Goal: Task Accomplishment & Management: Manage account settings

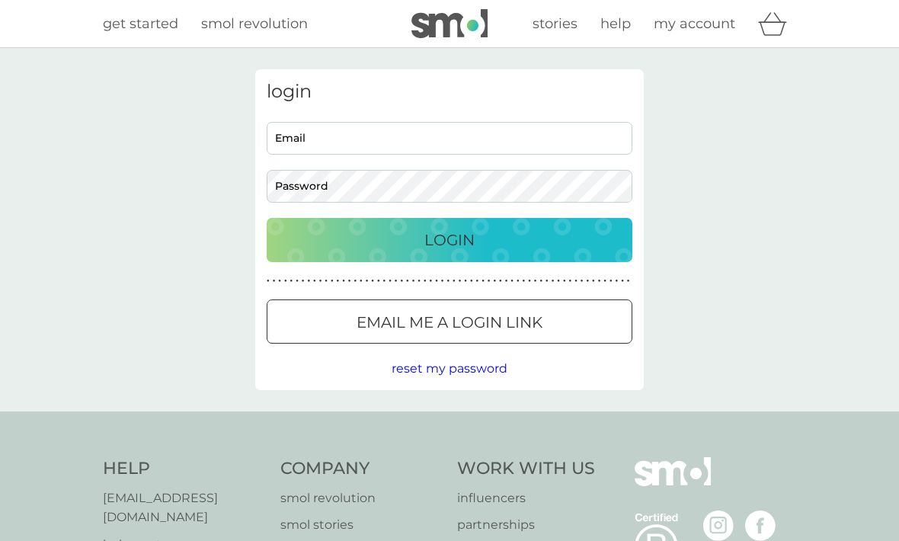
click at [453, 243] on p "Login" at bounding box center [449, 240] width 50 height 24
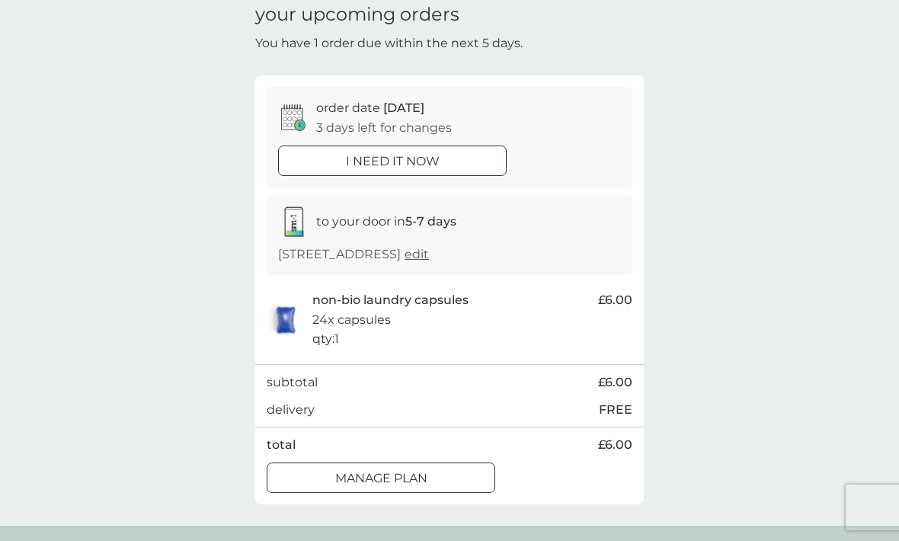
scroll to position [69, 0]
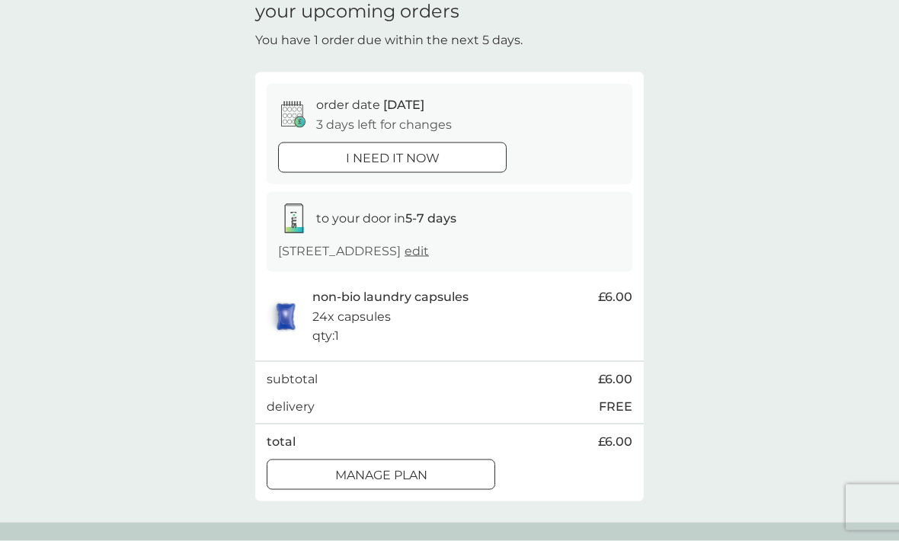
click at [383, 470] on div at bounding box center [380, 475] width 55 height 16
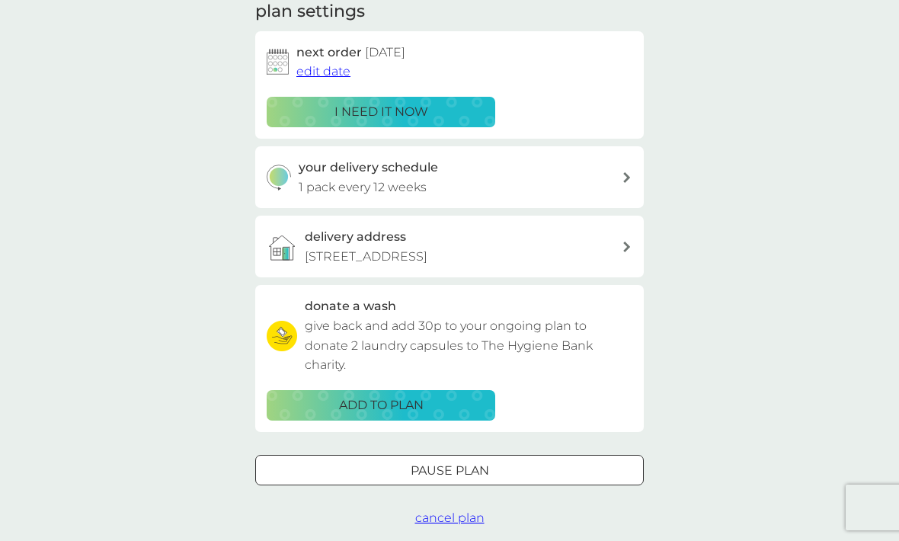
scroll to position [229, 0]
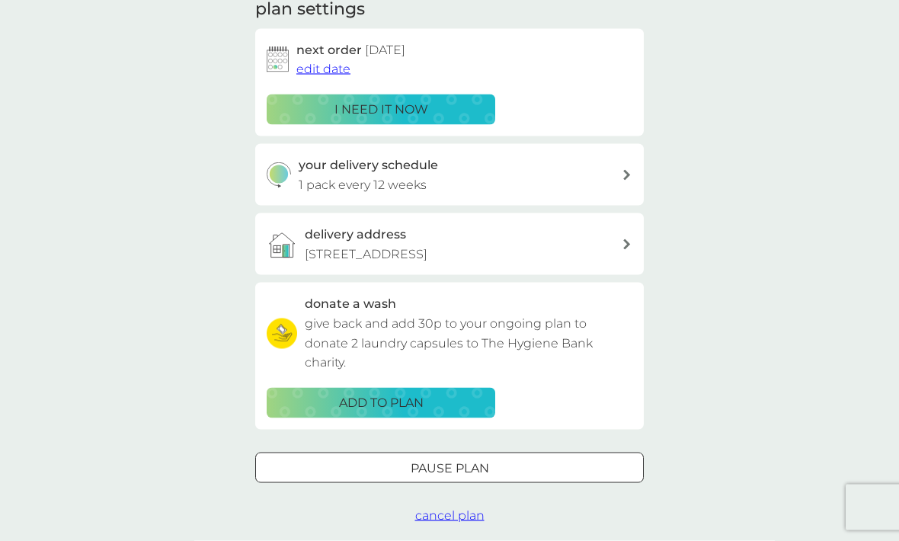
click at [449, 510] on span "cancel plan" at bounding box center [449, 515] width 69 height 14
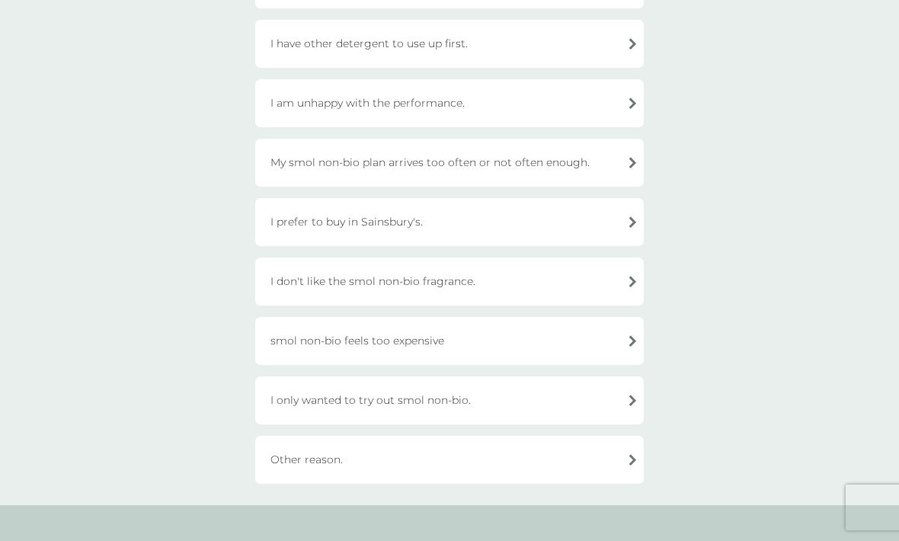
click at [623, 459] on div "Other reason." at bounding box center [449, 460] width 388 height 48
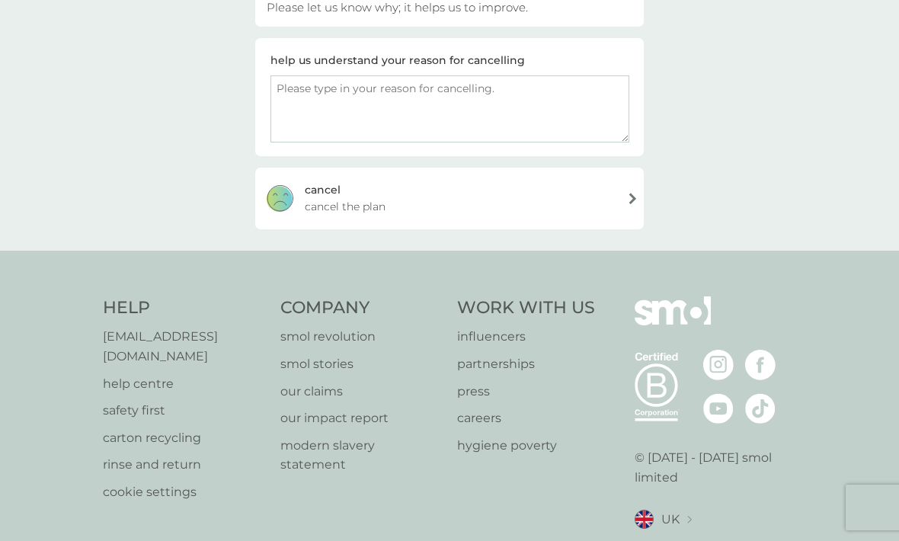
click at [315, 94] on textarea at bounding box center [449, 108] width 359 height 67
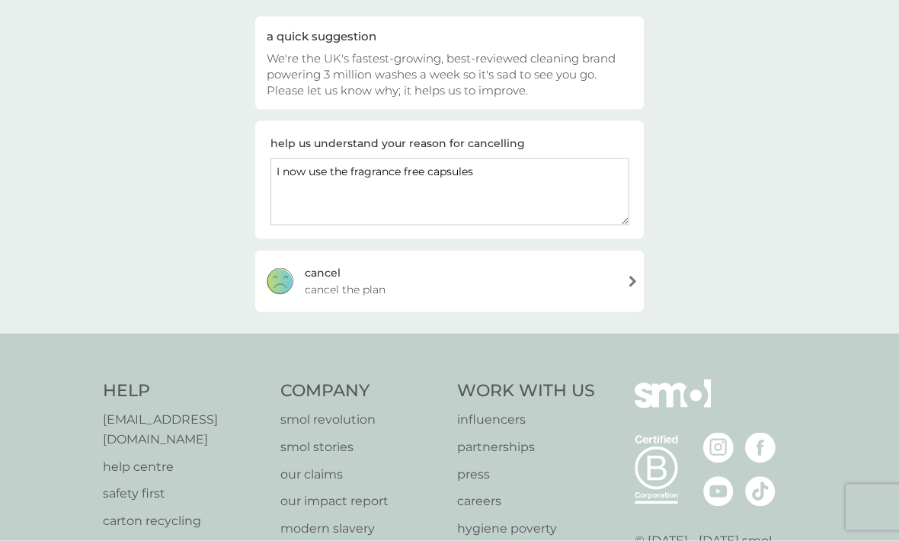
scroll to position [147, 0]
type textarea "I now use the fragrance free capsules"
click at [619, 277] on div "[PERSON_NAME] the plan" at bounding box center [449, 280] width 388 height 61
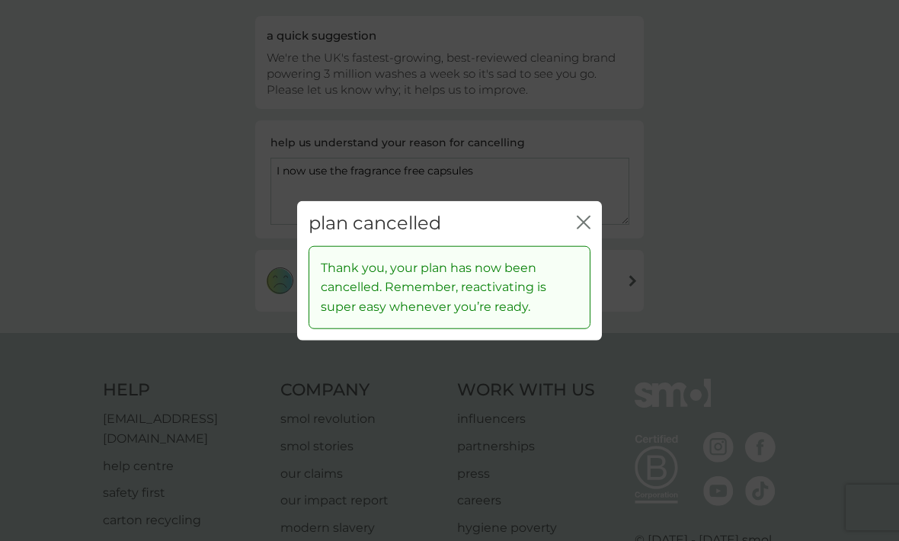
click at [571, 246] on div "plan cancelled close" at bounding box center [449, 223] width 305 height 45
click at [579, 232] on button "close" at bounding box center [584, 224] width 14 height 16
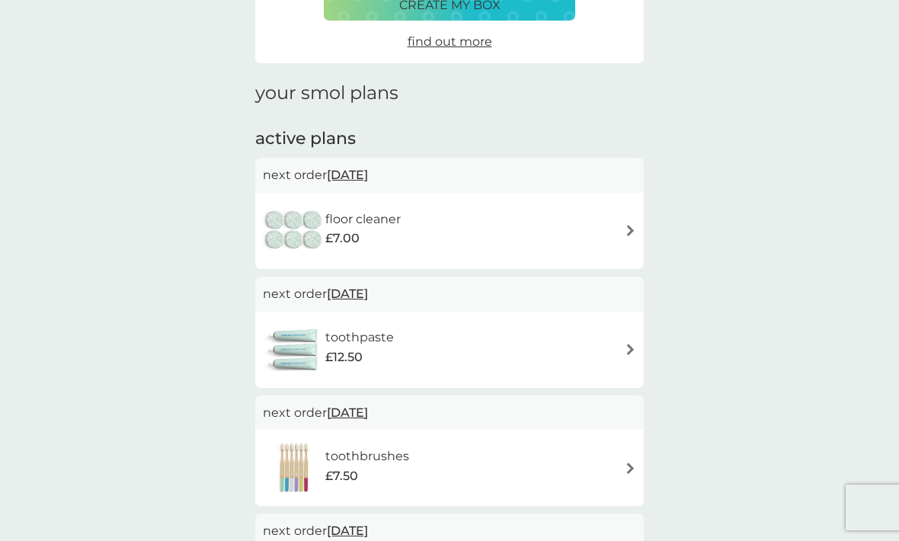
scroll to position [144, 0]
click at [626, 229] on img at bounding box center [630, 230] width 11 height 11
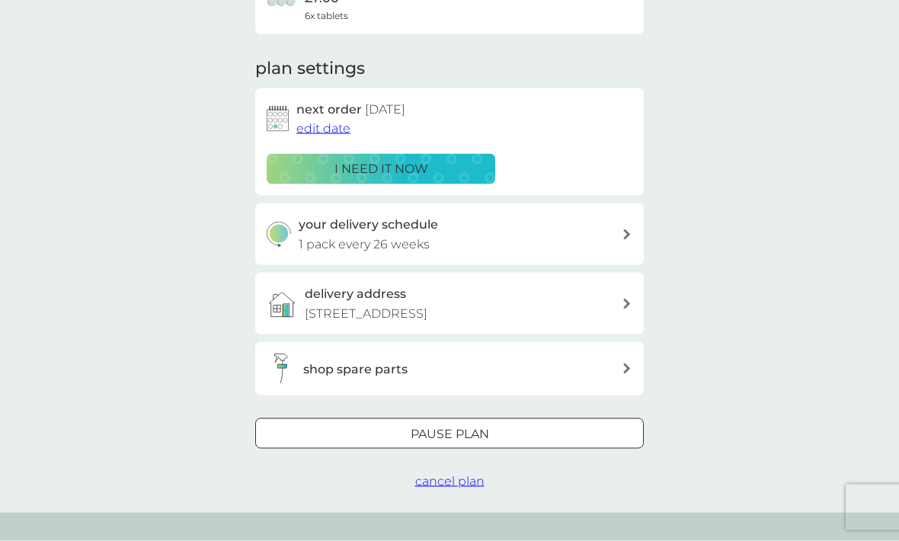
scroll to position [170, 0]
click at [440, 427] on div at bounding box center [449, 434] width 55 height 16
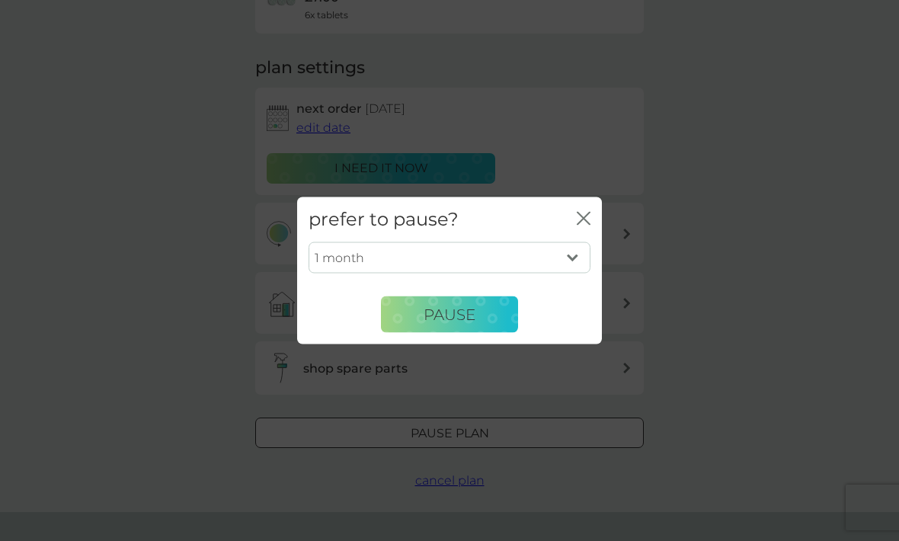
click at [569, 273] on select "1 month 2 months 3 months 4 months 5 months 6 months" at bounding box center [450, 257] width 282 height 32
select select "6"
click at [459, 323] on span "Pause" at bounding box center [450, 314] width 52 height 18
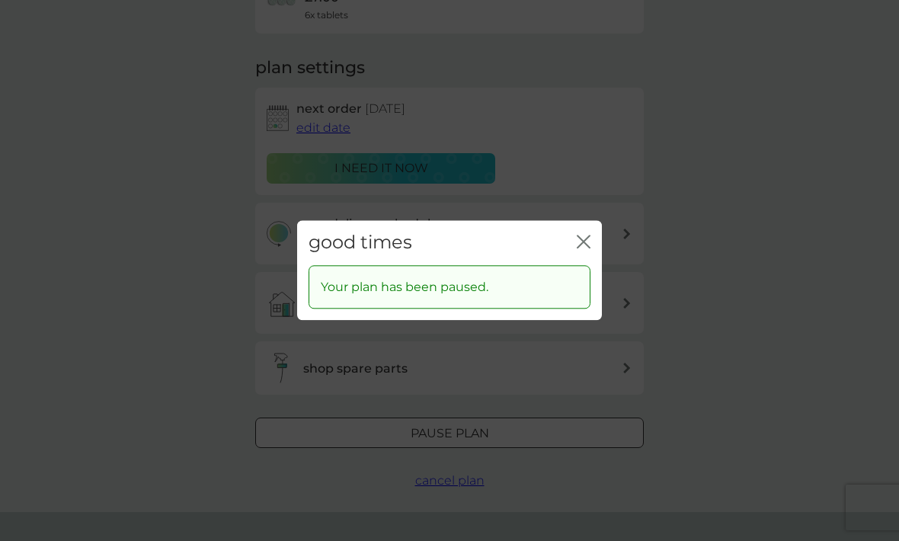
click at [578, 248] on icon "close" at bounding box center [584, 242] width 14 height 14
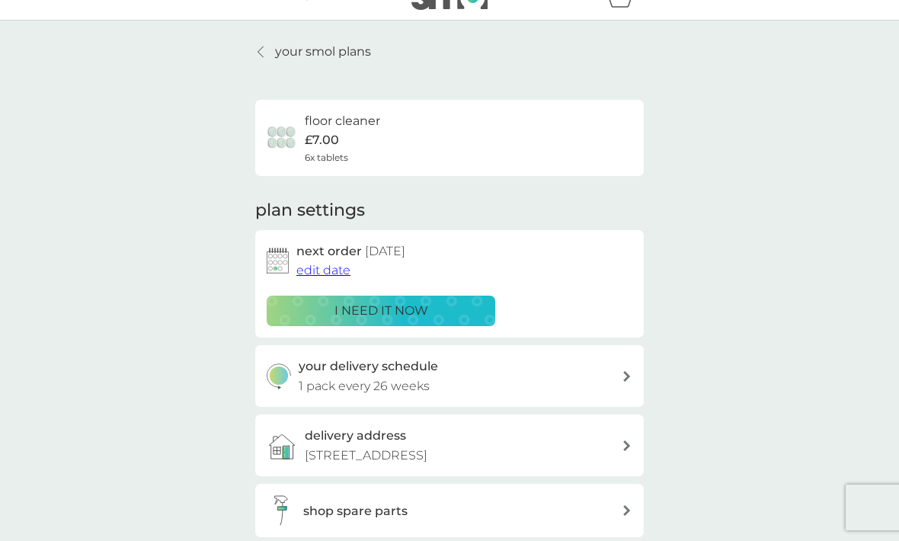
scroll to position [22, 0]
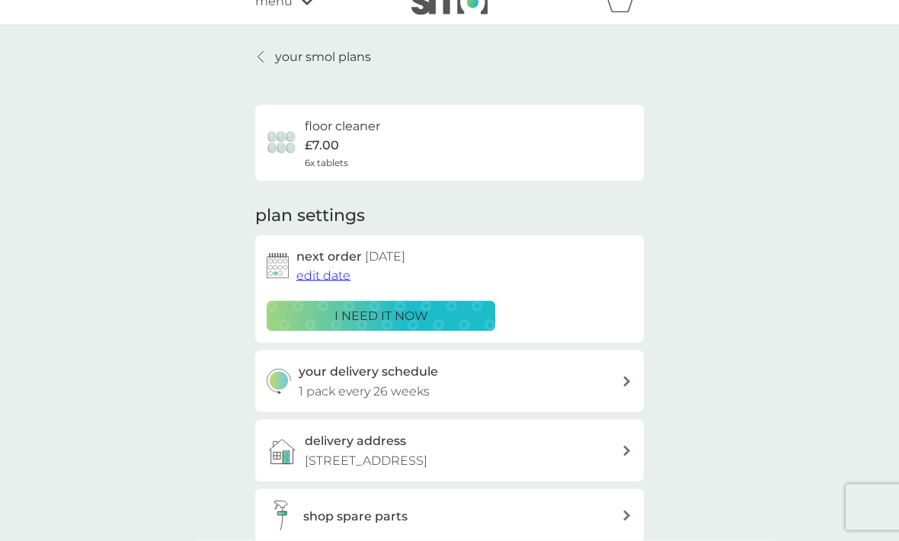
click at [289, 59] on p "your smol plans" at bounding box center [323, 57] width 96 height 20
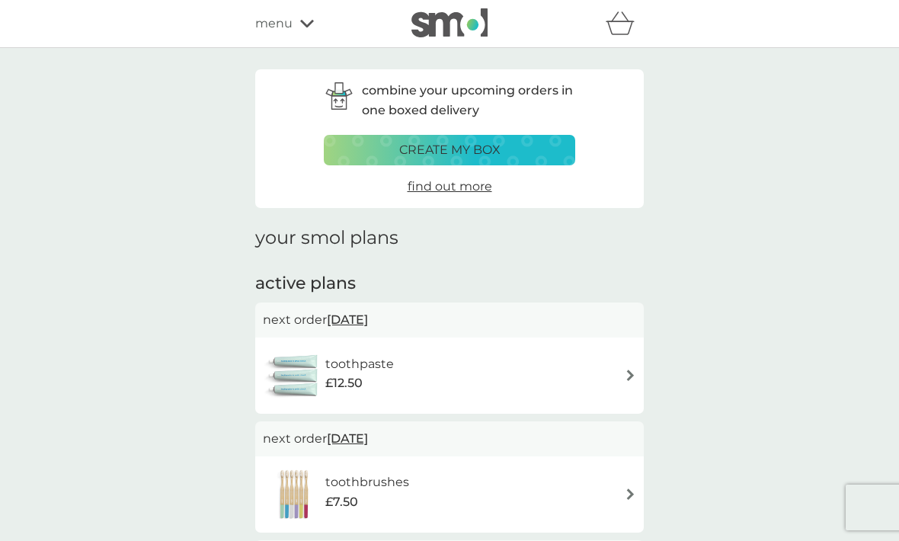
click at [619, 374] on div "toothpaste £12.50" at bounding box center [449, 375] width 373 height 53
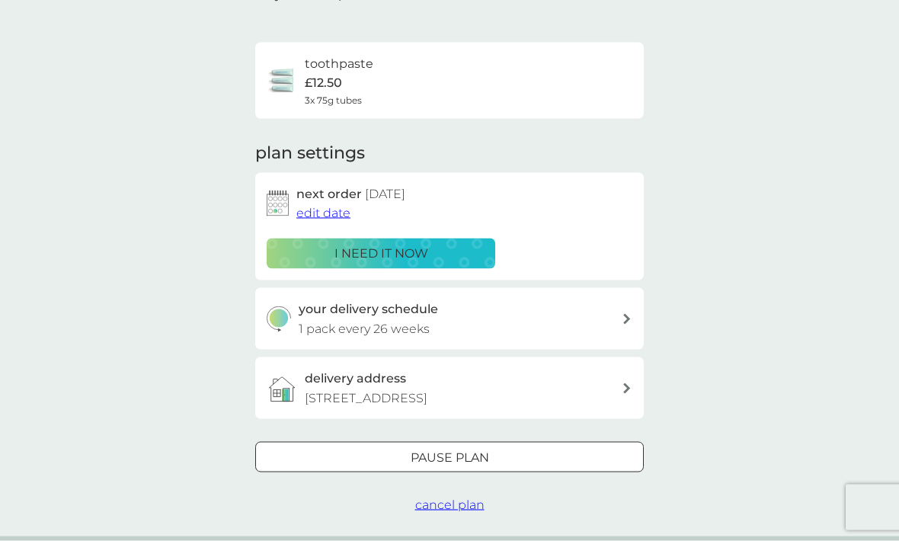
scroll to position [86, 0]
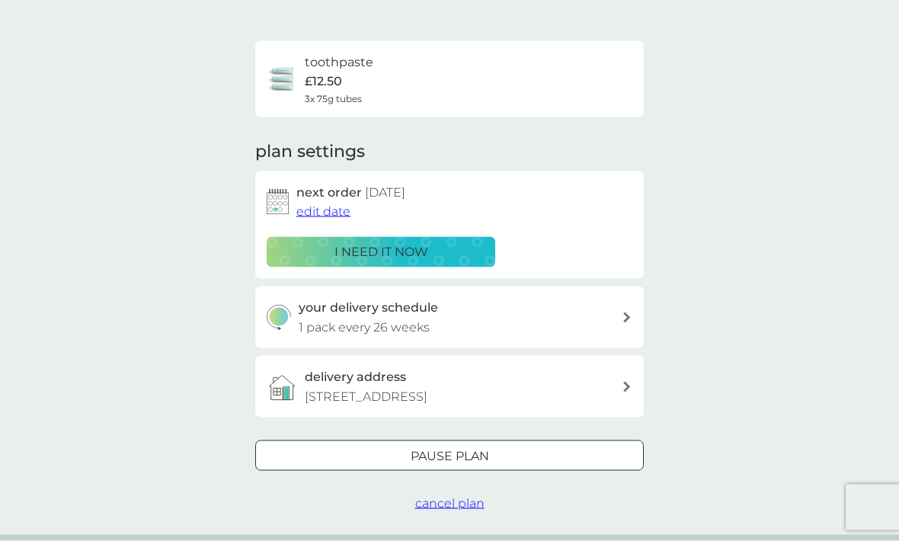
click at [444, 449] on div at bounding box center [449, 457] width 55 height 16
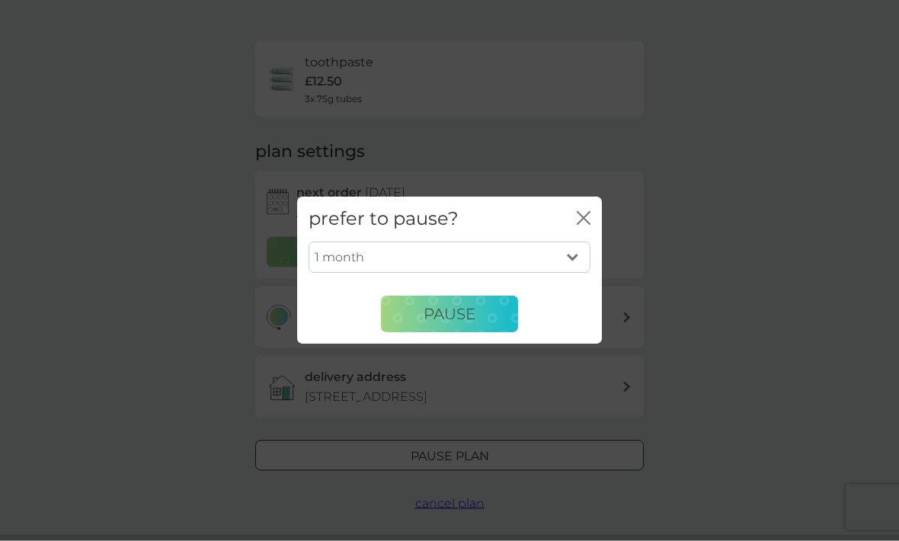
scroll to position [87, 0]
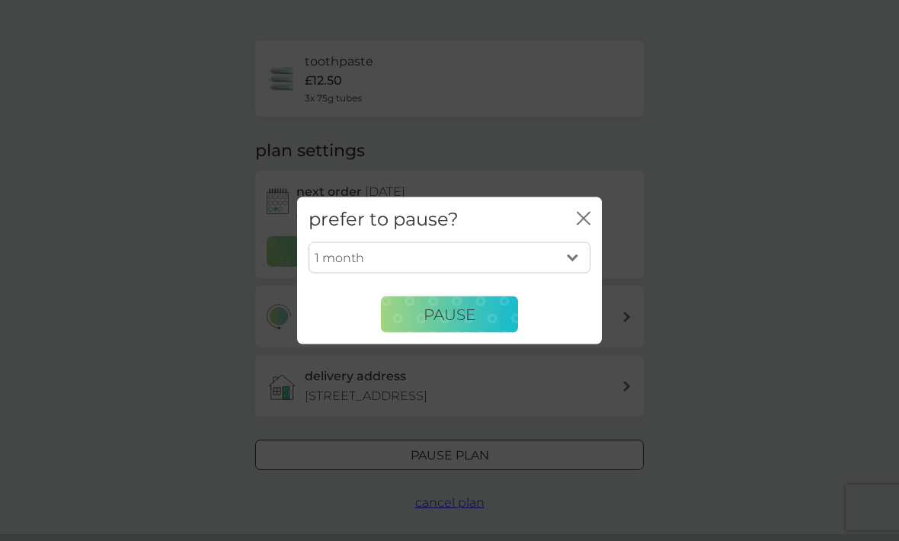
click at [570, 273] on select "1 month 2 months 3 months 4 months 5 months 6 months" at bounding box center [450, 257] width 282 height 32
click at [573, 273] on select "1 month 2 months 3 months 4 months 5 months 6 months" at bounding box center [450, 257] width 282 height 32
select select "4"
click at [450, 323] on span "Pause" at bounding box center [450, 314] width 52 height 18
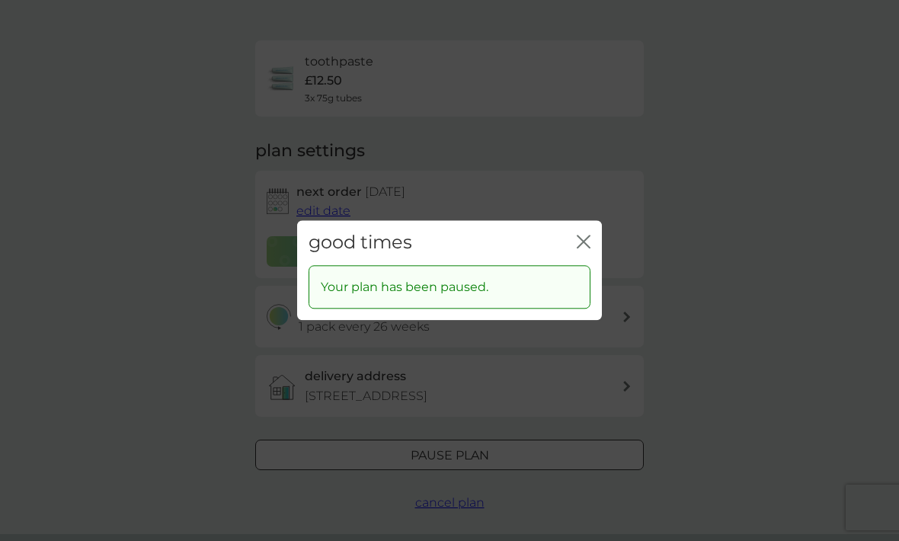
click at [577, 248] on icon "close" at bounding box center [584, 242] width 14 height 14
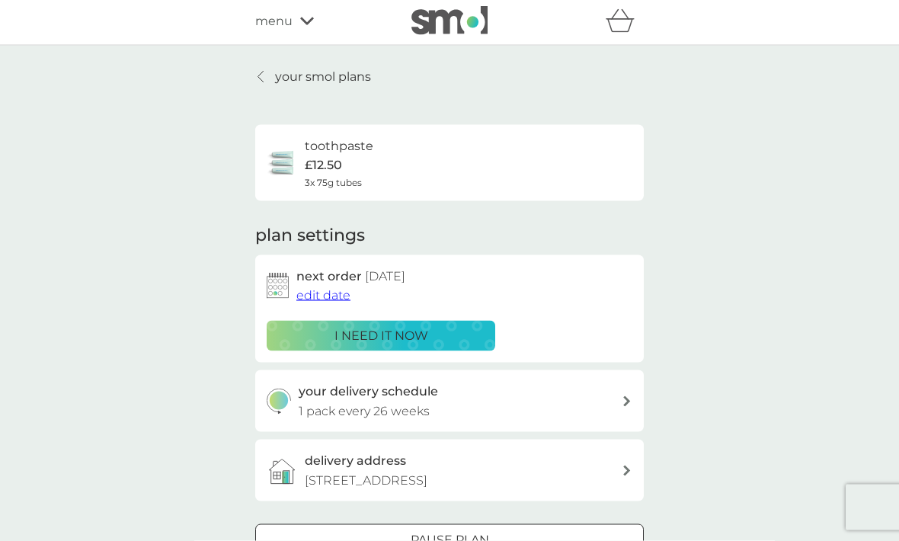
scroll to position [0, 0]
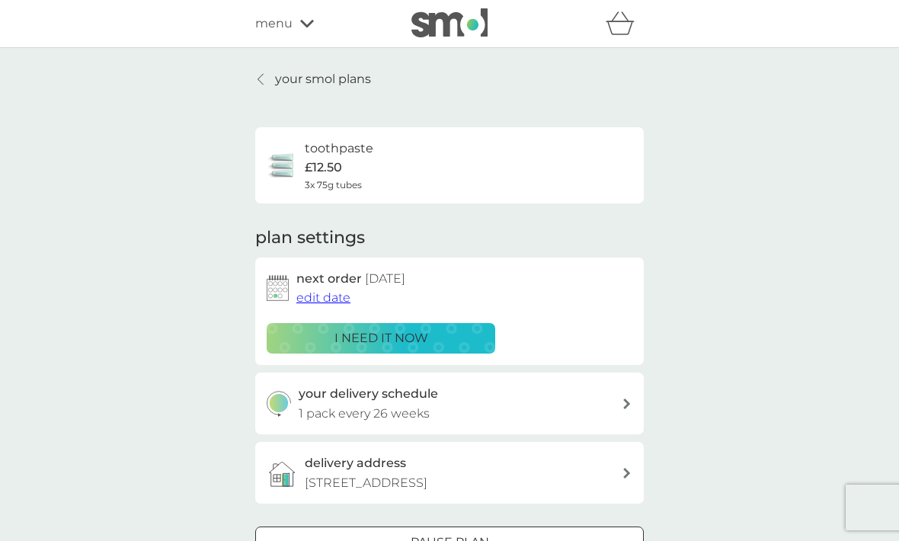
click at [315, 77] on p "your smol plans" at bounding box center [323, 79] width 96 height 20
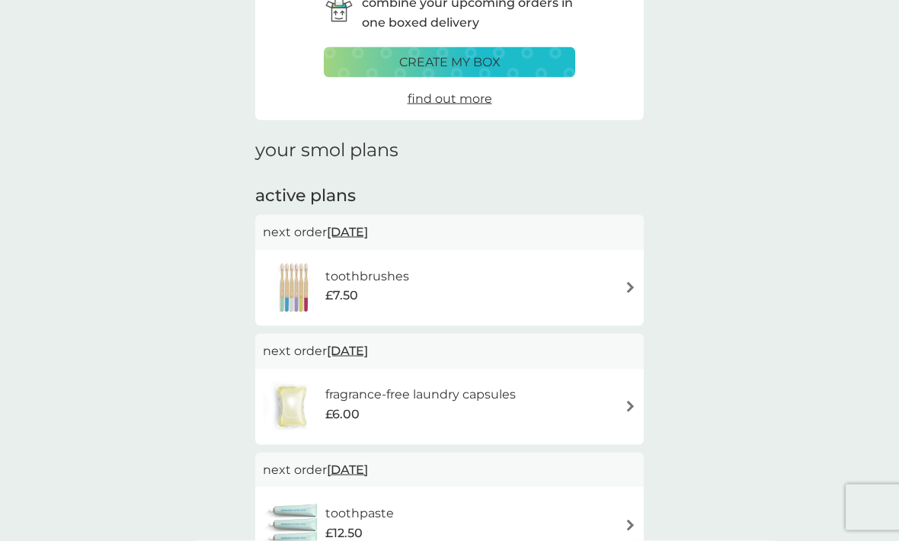
scroll to position [88, 0]
click at [628, 283] on img at bounding box center [630, 286] width 11 height 11
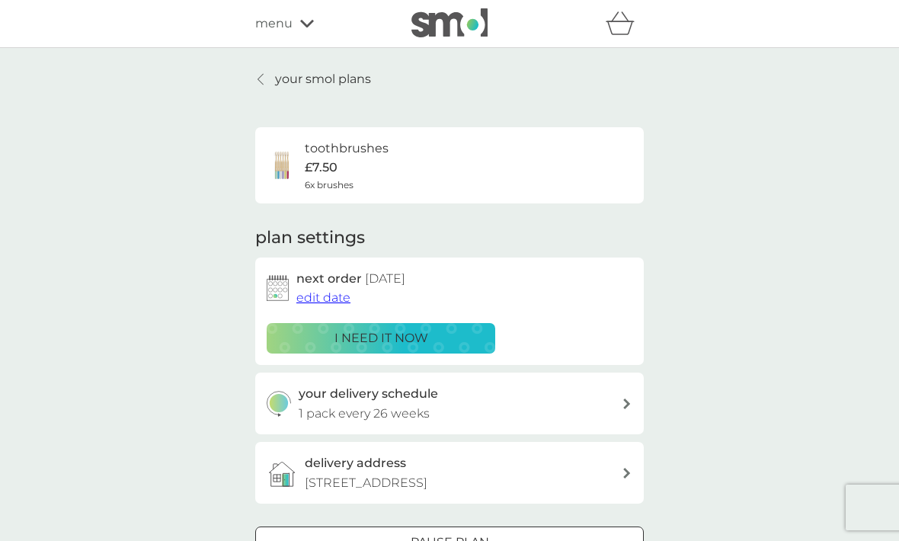
click at [440, 535] on div at bounding box center [449, 543] width 55 height 16
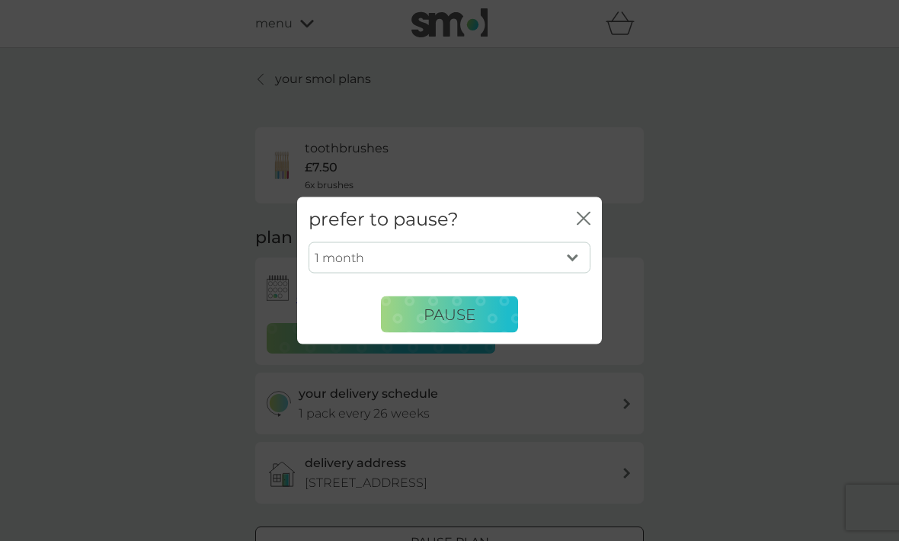
click at [571, 273] on select "1 month 2 months 3 months 4 months 5 months 6 months" at bounding box center [450, 257] width 282 height 32
select select "6"
click at [449, 323] on span "Pause" at bounding box center [450, 314] width 52 height 18
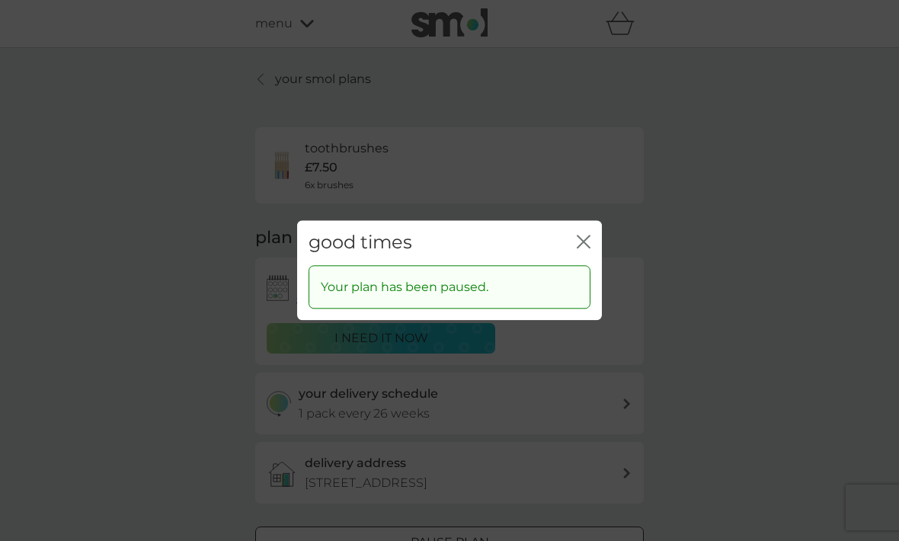
click at [581, 248] on icon "close" at bounding box center [584, 242] width 14 height 14
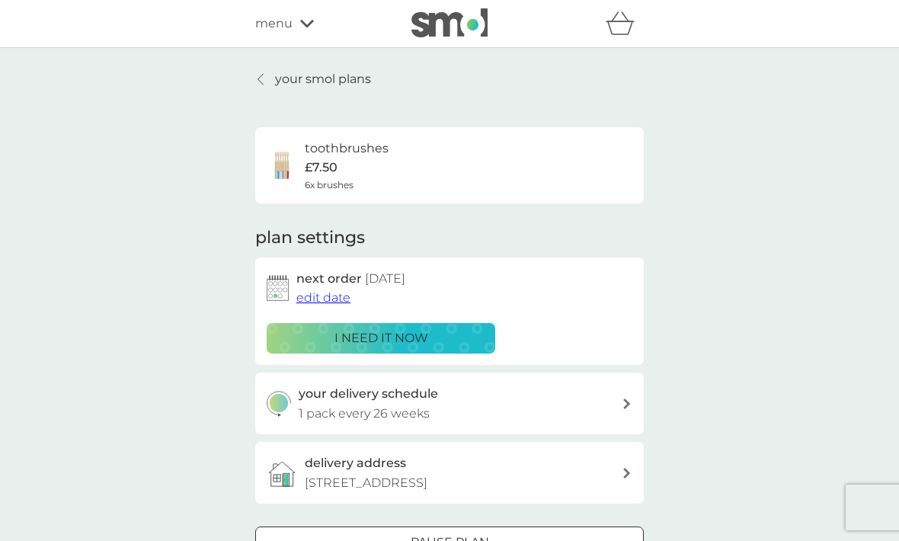
click at [289, 82] on p "your smol plans" at bounding box center [323, 79] width 96 height 20
